Goal: Information Seeking & Learning: Learn about a topic

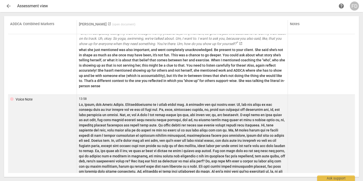
scroll to position [1731, 0]
click at [91, 102] on p at bounding box center [182, 153] width 206 height 103
click at [27, 97] on div "Voice Note" at bounding box center [24, 99] width 17 height 5
click at [10, 95] on td "Voice Note" at bounding box center [42, 153] width 69 height 117
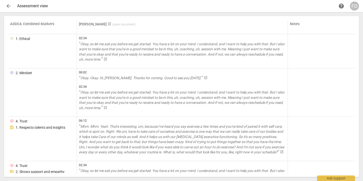
scroll to position [0, 0]
click at [9, 7] on span "arrow_back" at bounding box center [9, 6] width 6 height 6
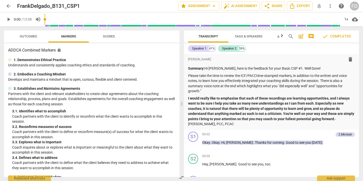
click at [311, 36] on span "comment" at bounding box center [311, 36] width 6 height 6
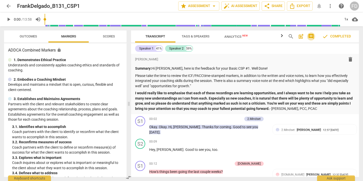
click at [311, 36] on span "comment" at bounding box center [311, 36] width 6 height 6
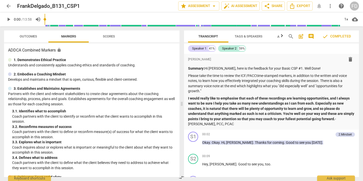
click at [311, 36] on span "comment" at bounding box center [311, 36] width 6 height 6
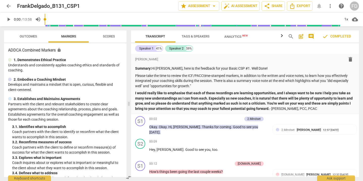
click at [311, 36] on span "comment" at bounding box center [311, 36] width 6 height 6
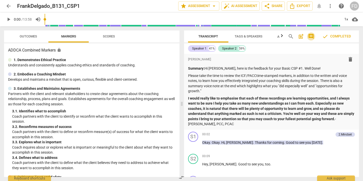
click at [311, 36] on span "comment" at bounding box center [311, 36] width 6 height 6
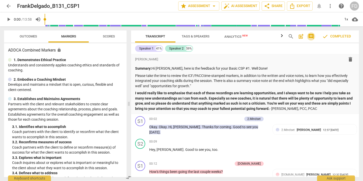
click at [311, 36] on span "comment" at bounding box center [311, 36] width 6 height 6
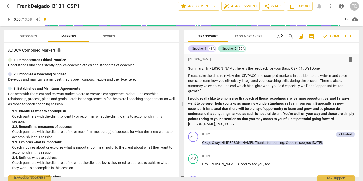
click at [311, 36] on span "comment" at bounding box center [311, 36] width 6 height 6
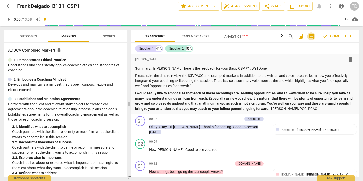
click at [311, 36] on span "comment" at bounding box center [311, 36] width 6 height 6
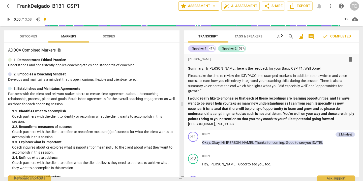
click at [209, 8] on span "star Assessment arrow_drop_down" at bounding box center [198, 6] width 37 height 6
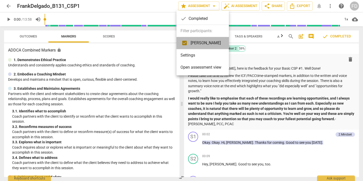
click at [205, 44] on span "[PERSON_NAME]" at bounding box center [205, 43] width 30 height 6
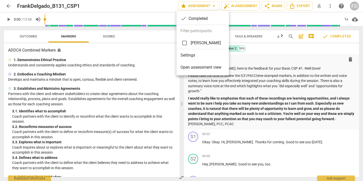
click at [205, 44] on span "[PERSON_NAME]" at bounding box center [205, 43] width 30 height 6
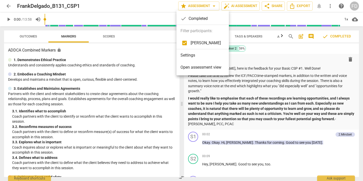
checkbox input "true"
click at [202, 6] on div at bounding box center [181, 90] width 363 height 181
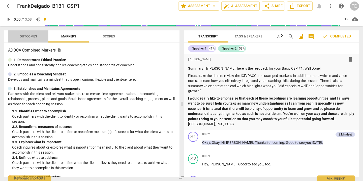
click at [27, 34] on span "Outcomes" at bounding box center [28, 36] width 29 height 7
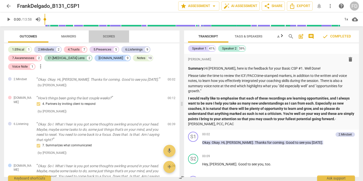
click at [101, 36] on span "Scores" at bounding box center [109, 36] width 24 height 7
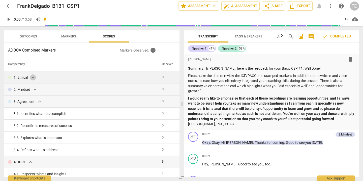
click at [33, 77] on span "expand_more" at bounding box center [33, 78] width 6 height 6
click at [8, 20] on span "play_arrow" at bounding box center [9, 19] width 6 height 6
click at [318, 21] on input "range" at bounding box center [192, 19] width 295 height 16
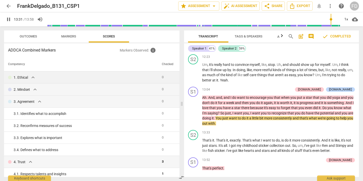
click at [330, 21] on input "range" at bounding box center [193, 19] width 293 height 16
click at [334, 21] on input "range" at bounding box center [193, 19] width 293 height 16
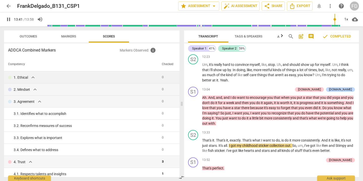
click at [337, 20] on input "range" at bounding box center [193, 19] width 293 height 16
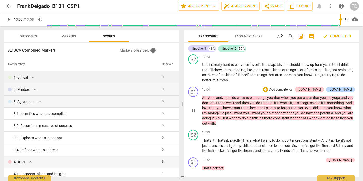
type input "838"
click at [329, 6] on span "more_vert" at bounding box center [330, 6] width 6 height 6
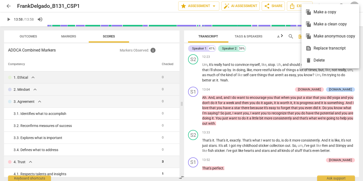
click at [263, 70] on div at bounding box center [181, 90] width 363 height 181
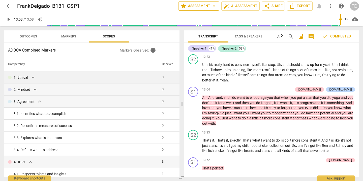
click at [206, 9] on button "star Assessment arrow_drop_down" at bounding box center [198, 6] width 41 height 9
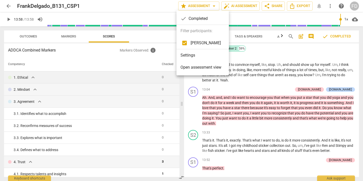
click at [202, 68] on span "Open assessment view" at bounding box center [200, 67] width 41 height 6
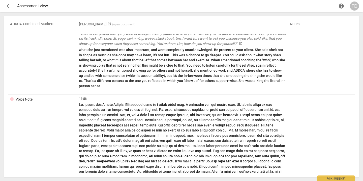
scroll to position [1731, 0]
click at [114, 25] on span "( open document )" at bounding box center [123, 25] width 23 height 4
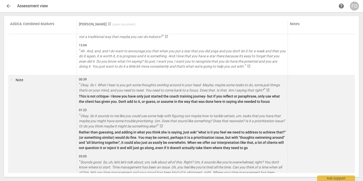
scroll to position [1289, 0]
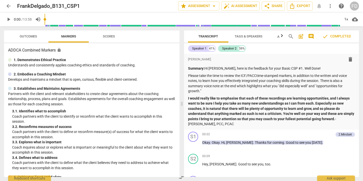
click at [254, 37] on span "Tags & Speakers" at bounding box center [248, 36] width 28 height 4
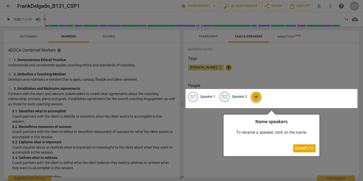
click at [302, 150] on span "Done ( 1 / 1 )" at bounding box center [304, 148] width 18 height 5
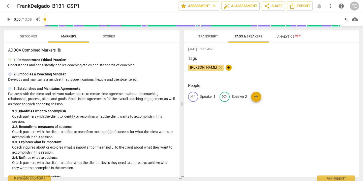
click at [207, 36] on span "Transcript" at bounding box center [208, 36] width 20 height 4
